Goal: Task Accomplishment & Management: Complete application form

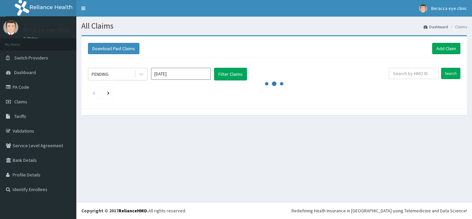
click at [168, 72] on input "[DATE]" at bounding box center [181, 74] width 60 height 12
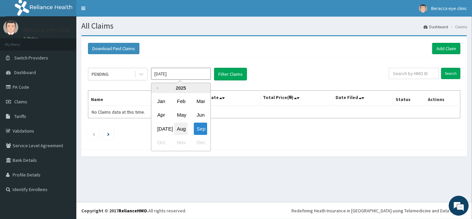
click at [184, 129] on div "Aug" at bounding box center [180, 129] width 13 height 12
type input "[DATE]"
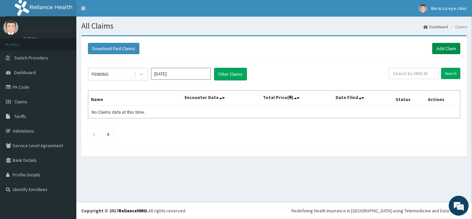
click at [445, 49] on link "Add Claim" at bounding box center [446, 48] width 28 height 11
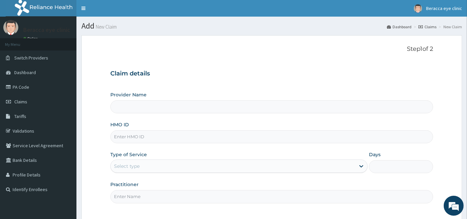
click at [170, 137] on input "HMO ID" at bounding box center [271, 136] width 323 height 13
type input "Beracca Eye Clinic Limited- [GEOGRAPHIC_DATA]"
paste input "WIU/10060/A"
type input "WIU/10060/A"
click at [175, 166] on div "Select type" at bounding box center [233, 166] width 244 height 11
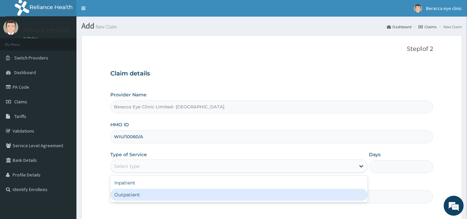
click at [163, 193] on div "Outpatient" at bounding box center [238, 195] width 257 height 12
type input "1"
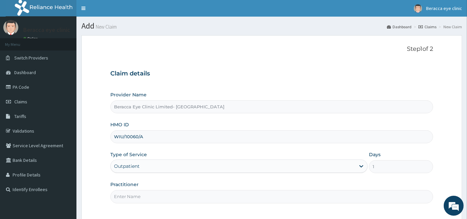
click at [251, 197] on input "Practitioner" at bounding box center [271, 196] width 323 height 13
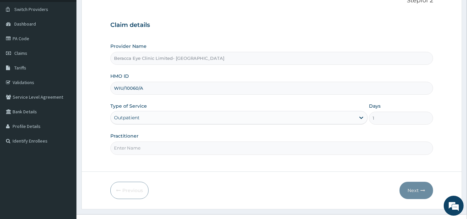
scroll to position [54, 0]
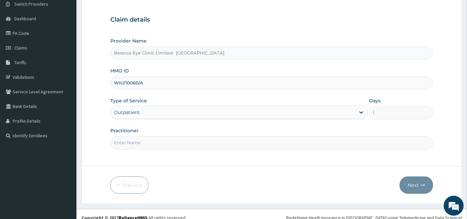
click at [211, 141] on input "Practitioner" at bounding box center [271, 142] width 323 height 13
type input "dr aghogho"
click at [413, 185] on button "Next" at bounding box center [416, 184] width 34 height 17
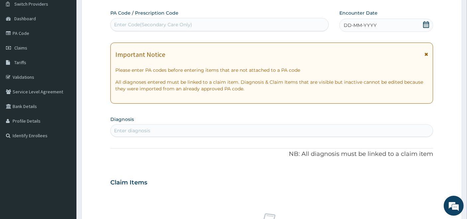
click at [413, 185] on div "Claim Items" at bounding box center [271, 180] width 323 height 17
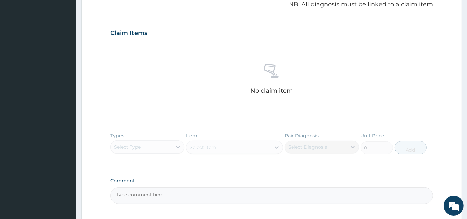
scroll to position [204, 0]
click at [161, 143] on div "Types Select Type Item Select Item Pair Diagnosis Select Diagnosis Unit Price 0…" at bounding box center [271, 147] width 323 height 39
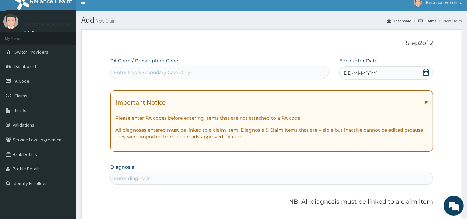
scroll to position [0, 0]
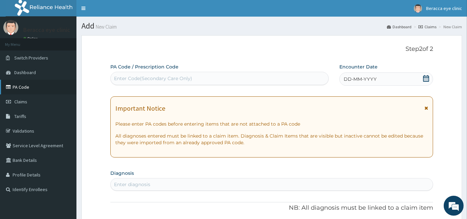
click at [25, 86] on link "PA Code" at bounding box center [38, 87] width 76 height 15
